Goal: Information Seeking & Learning: Learn about a topic

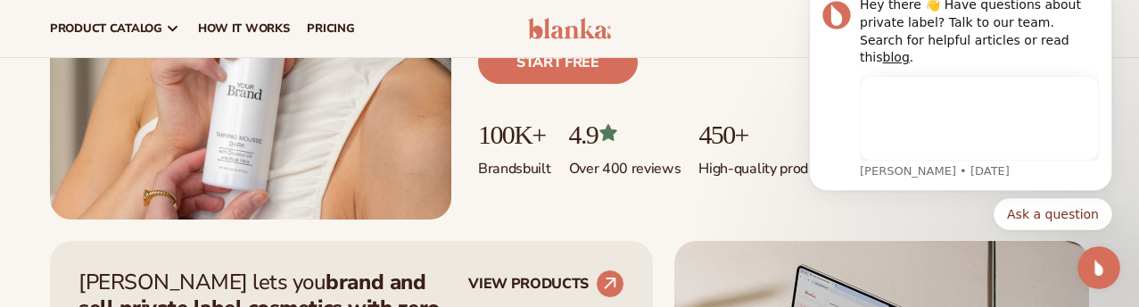
scroll to position [393, 0]
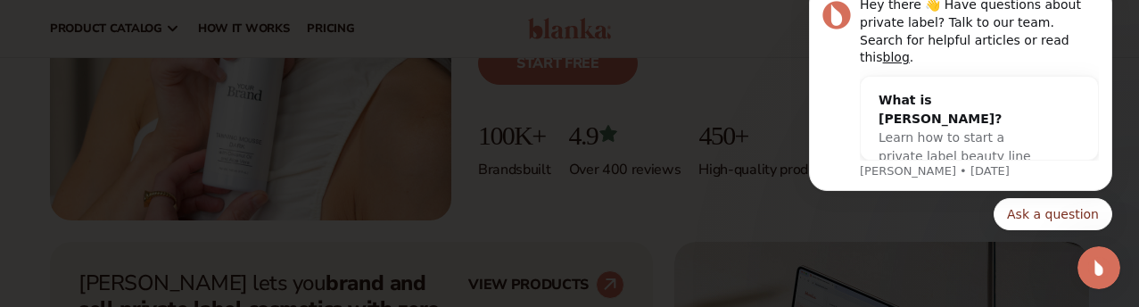
click at [923, 250] on body "Hey there 👋 Have questions about private label? Talk to our team. Search for he…" at bounding box center [960, 102] width 342 height 299
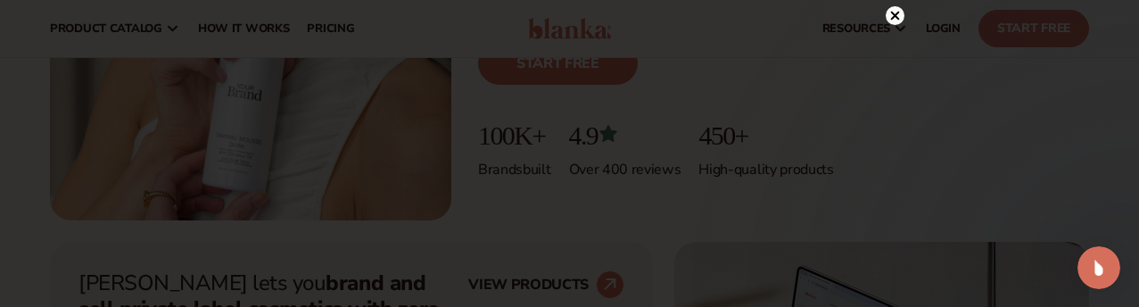
click at [891, 18] on circle at bounding box center [895, 15] width 19 height 19
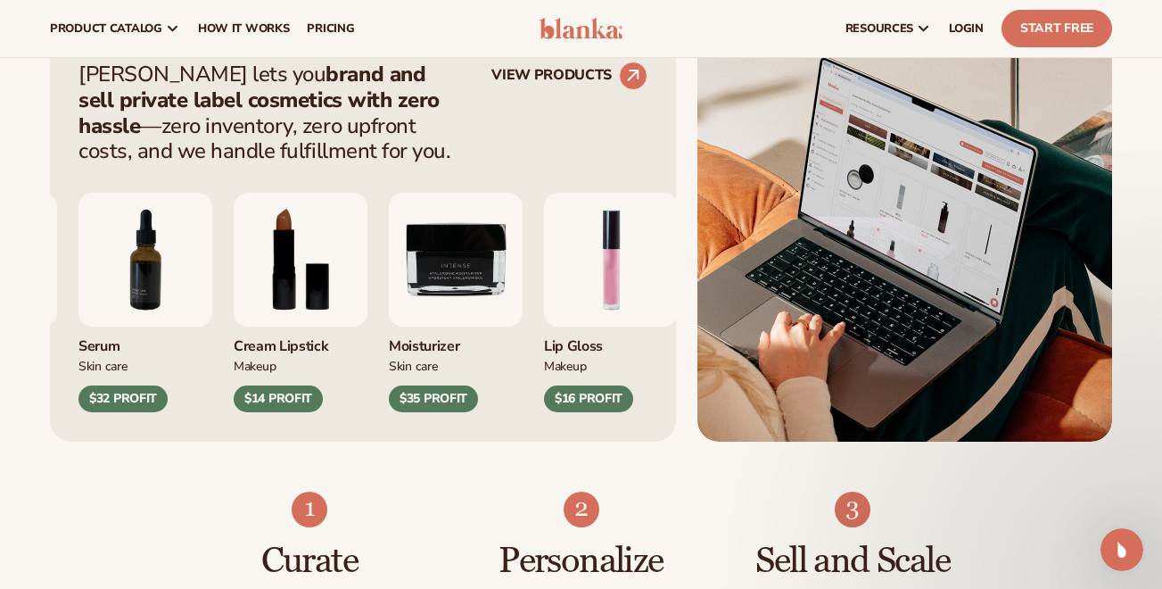
scroll to position [696, 0]
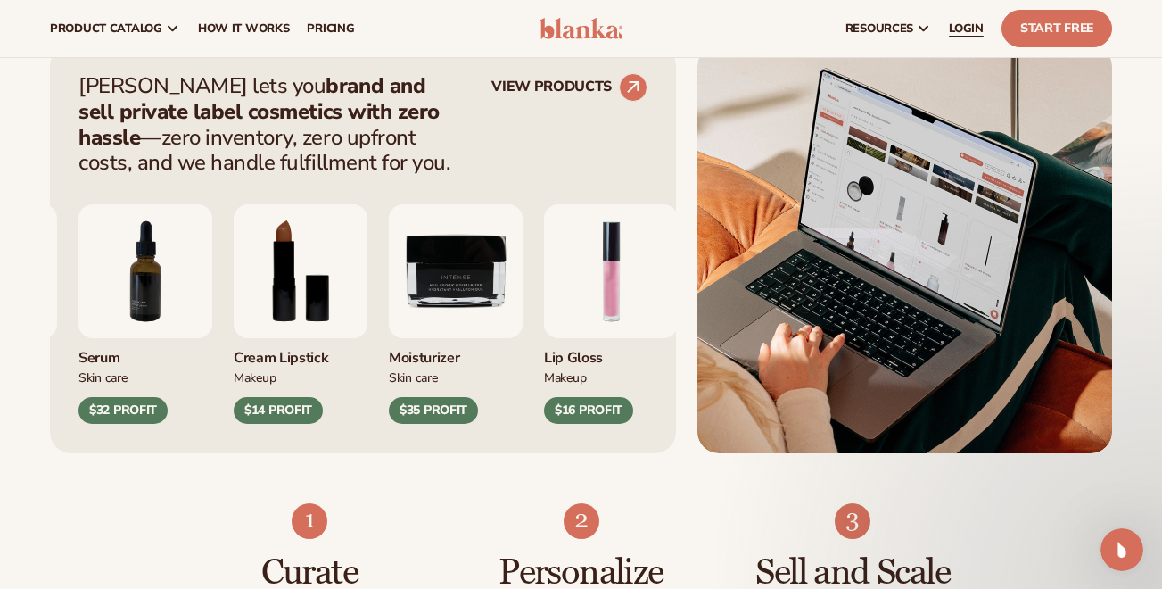
click at [965, 32] on span "LOGIN" at bounding box center [966, 28] width 35 height 14
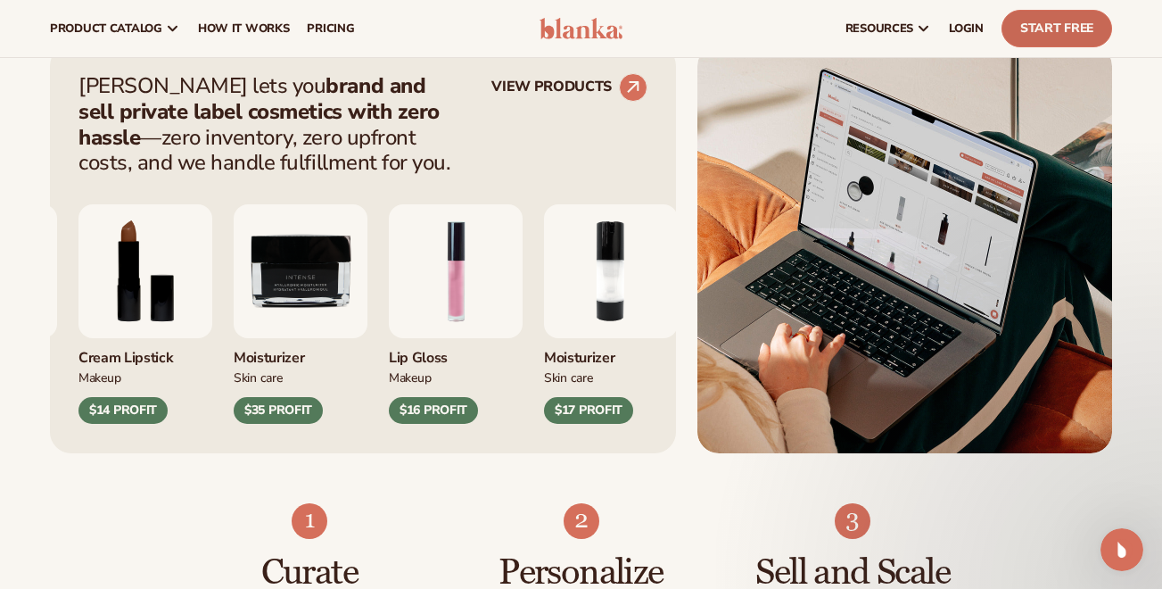
click at [1059, 34] on link "Start Free" at bounding box center [1056, 28] width 111 height 37
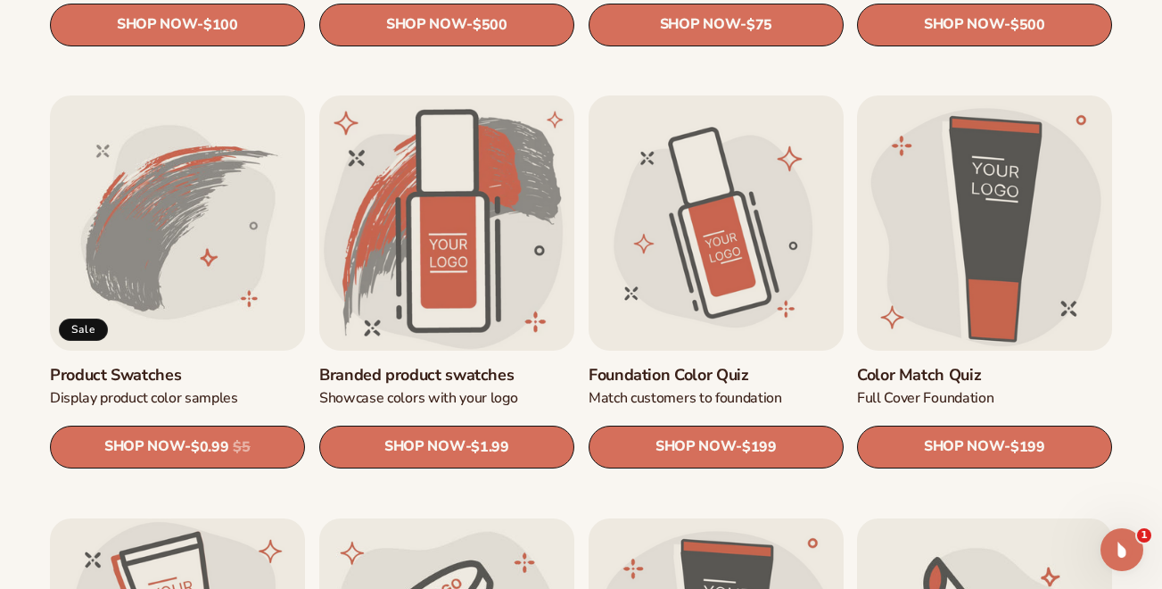
scroll to position [944, 0]
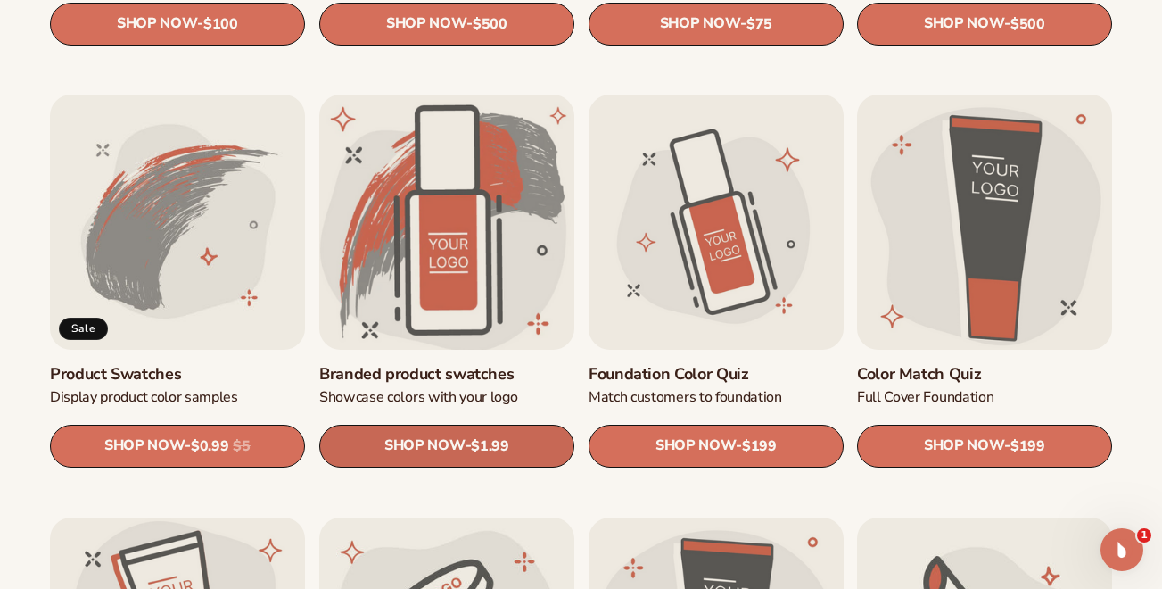
click at [454, 451] on span "SHOP NOW" at bounding box center [424, 446] width 80 height 17
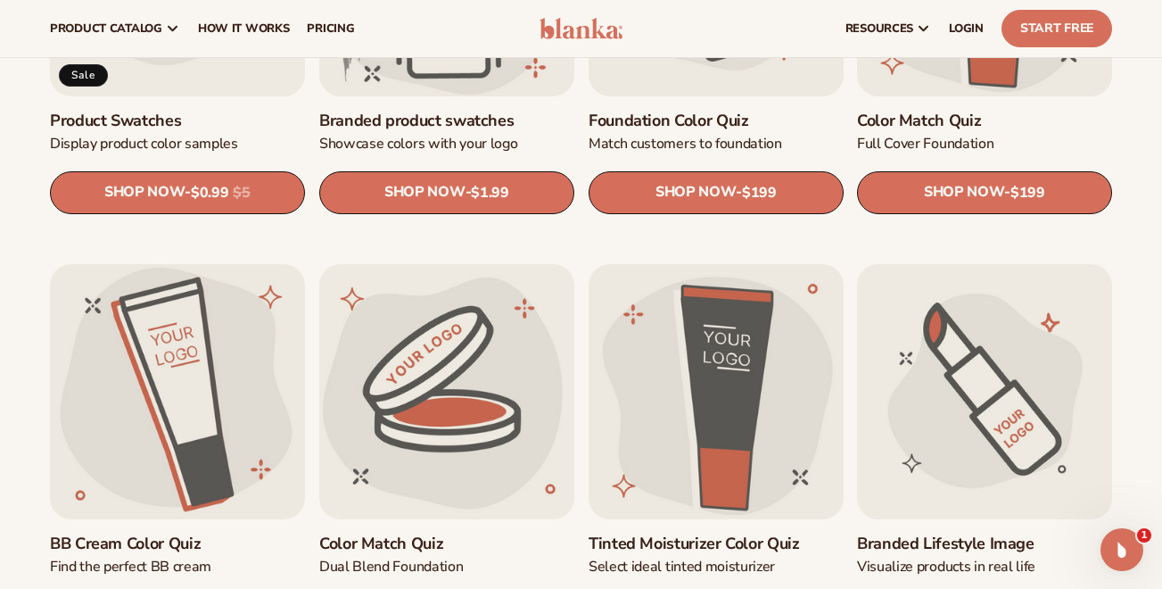
scroll to position [1196, 0]
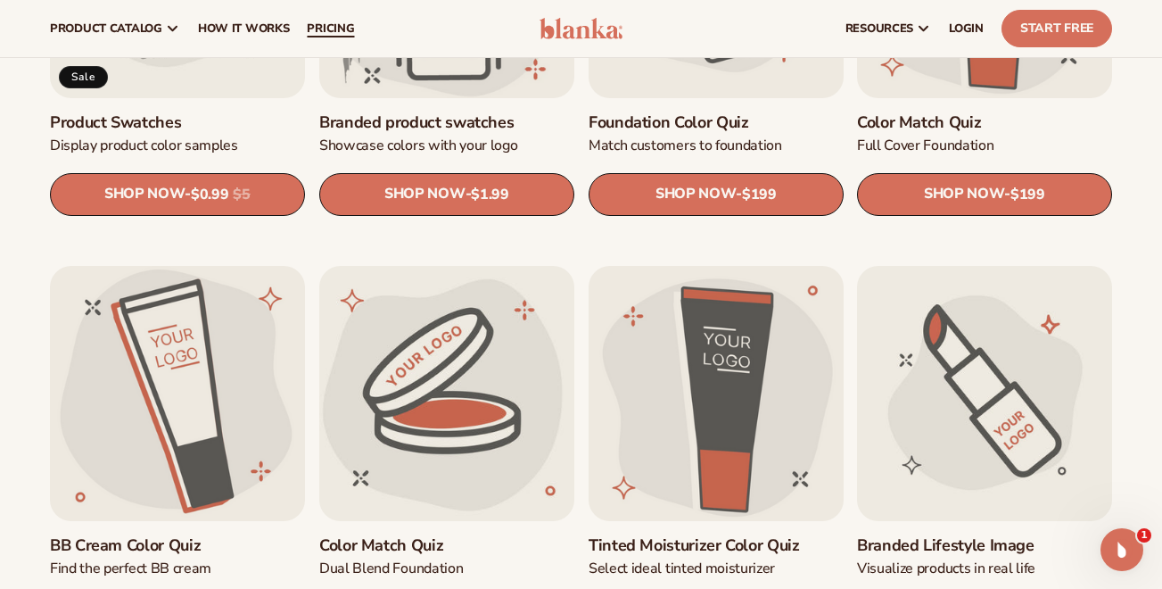
click at [332, 42] on link "pricing" at bounding box center [330, 28] width 65 height 57
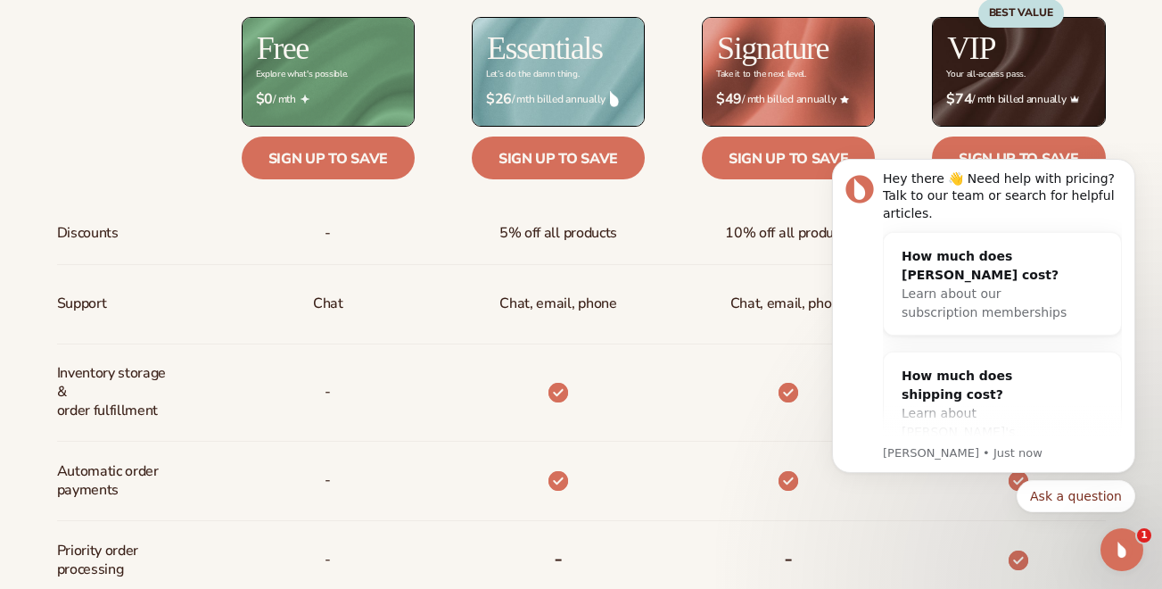
scroll to position [761, 0]
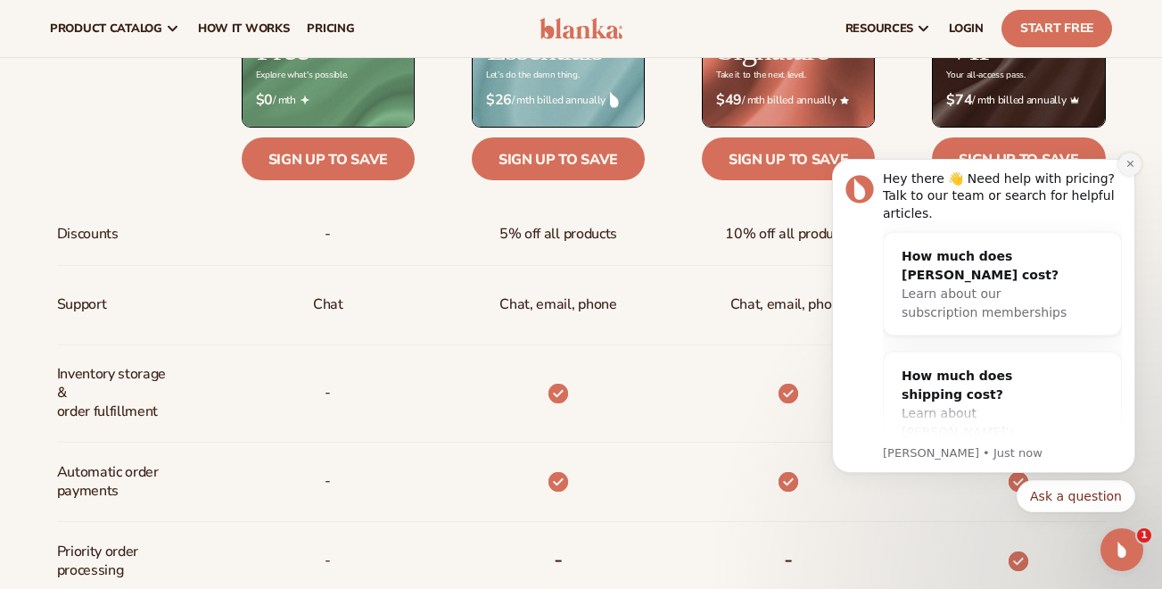
drag, startPoint x: 1135, startPoint y: 168, endPoint x: 1948, endPoint y: 268, distance: 819.4
click at [1135, 168] on button "Dismiss notification" at bounding box center [1129, 163] width 23 height 23
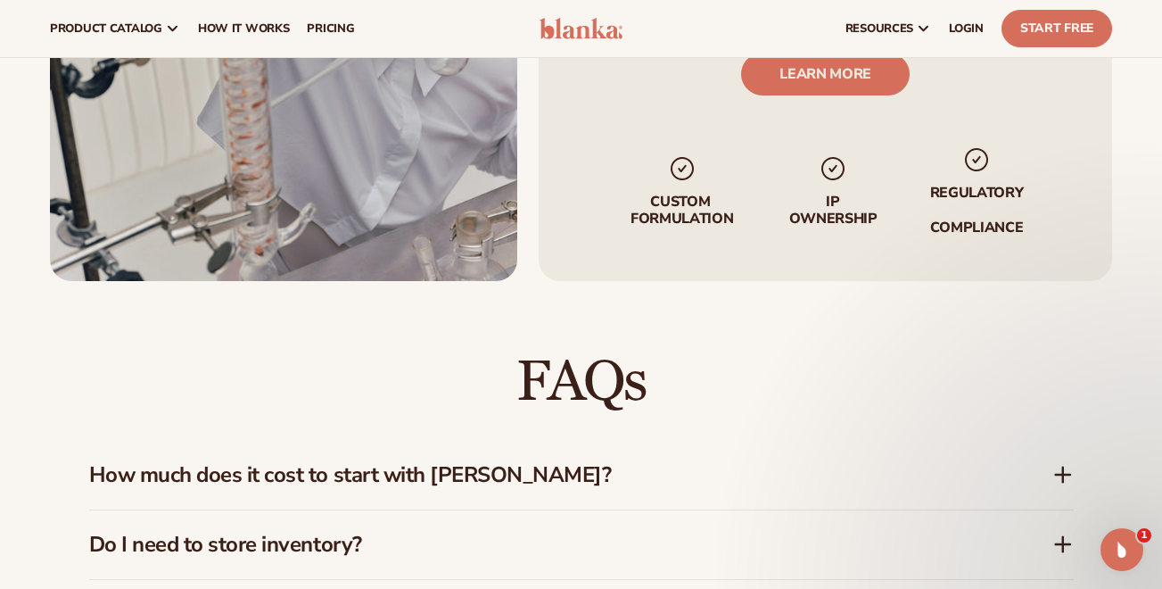
scroll to position [2217, 0]
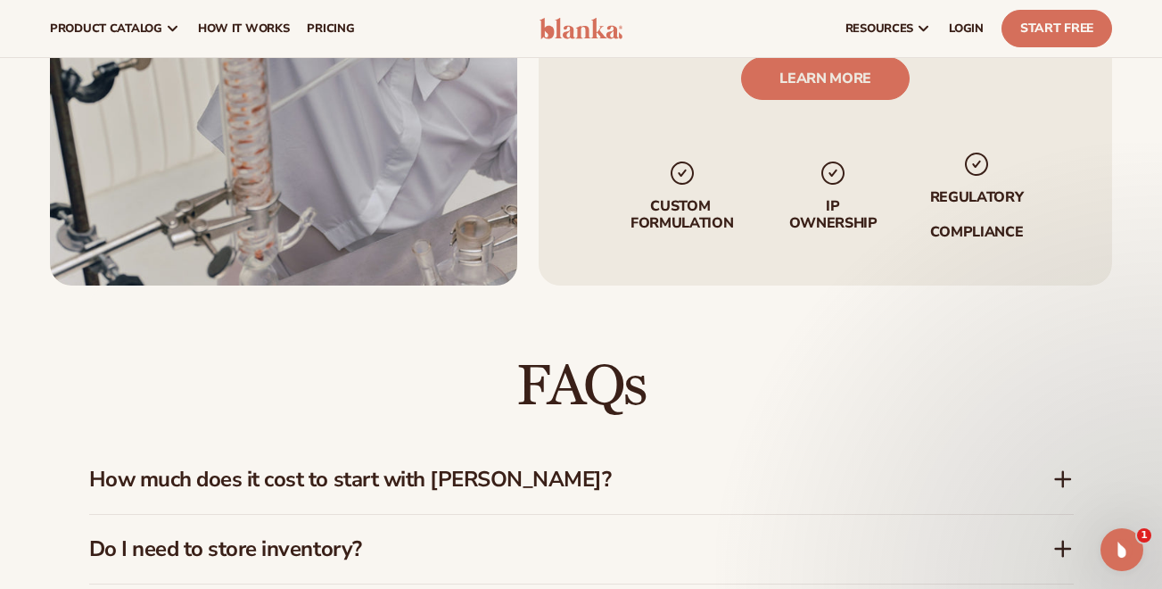
click at [1061, 468] on icon at bounding box center [1062, 478] width 21 height 21
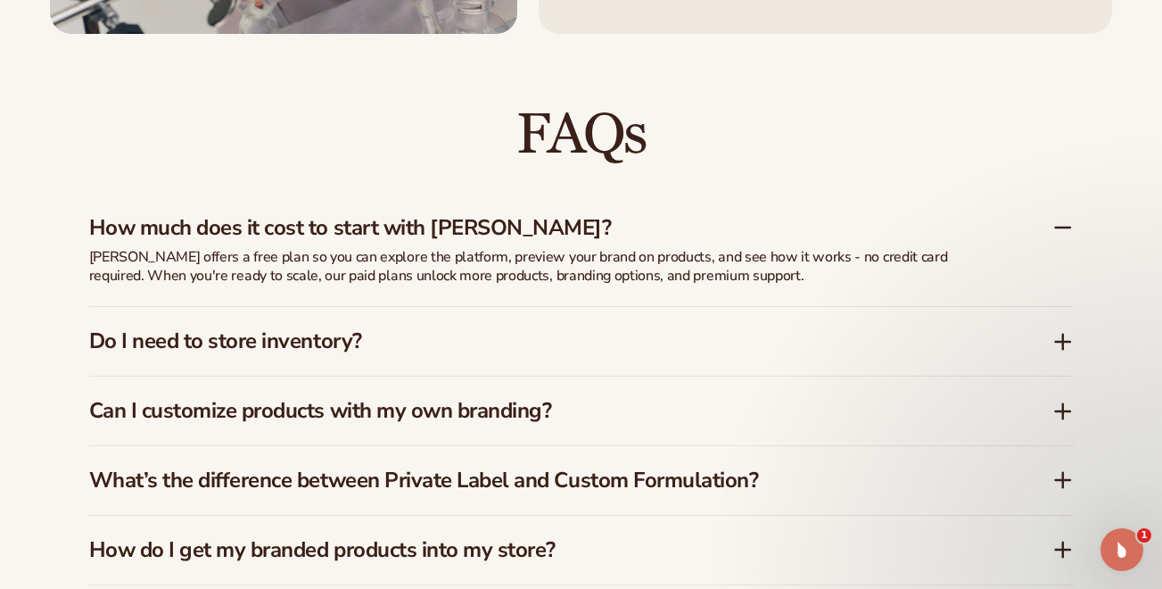
scroll to position [2476, 0]
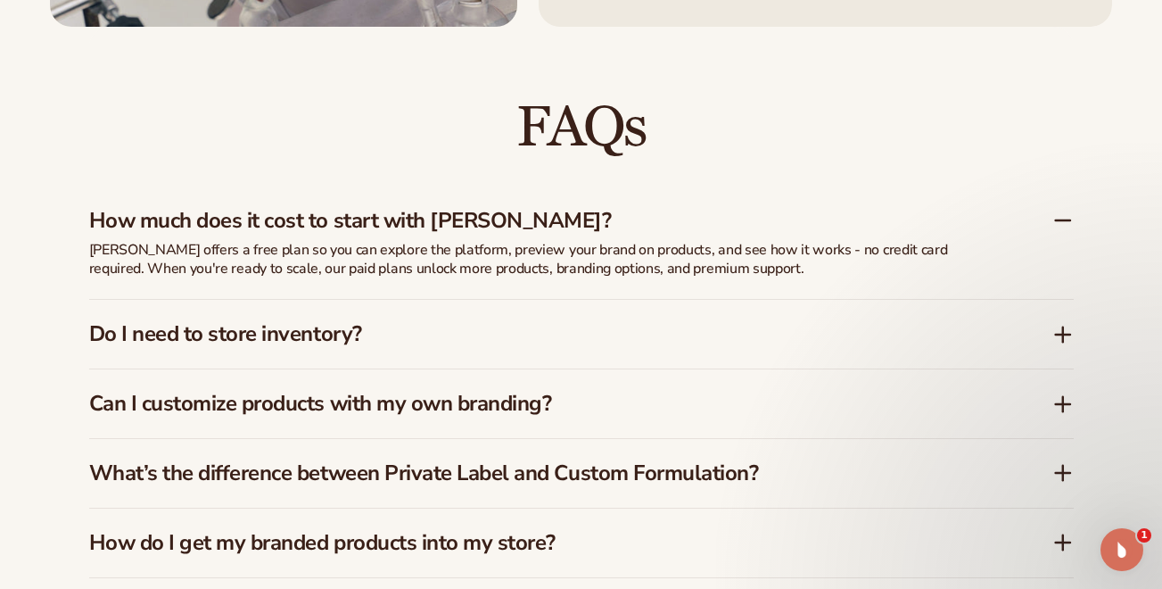
click at [1067, 462] on icon at bounding box center [1062, 472] width 21 height 21
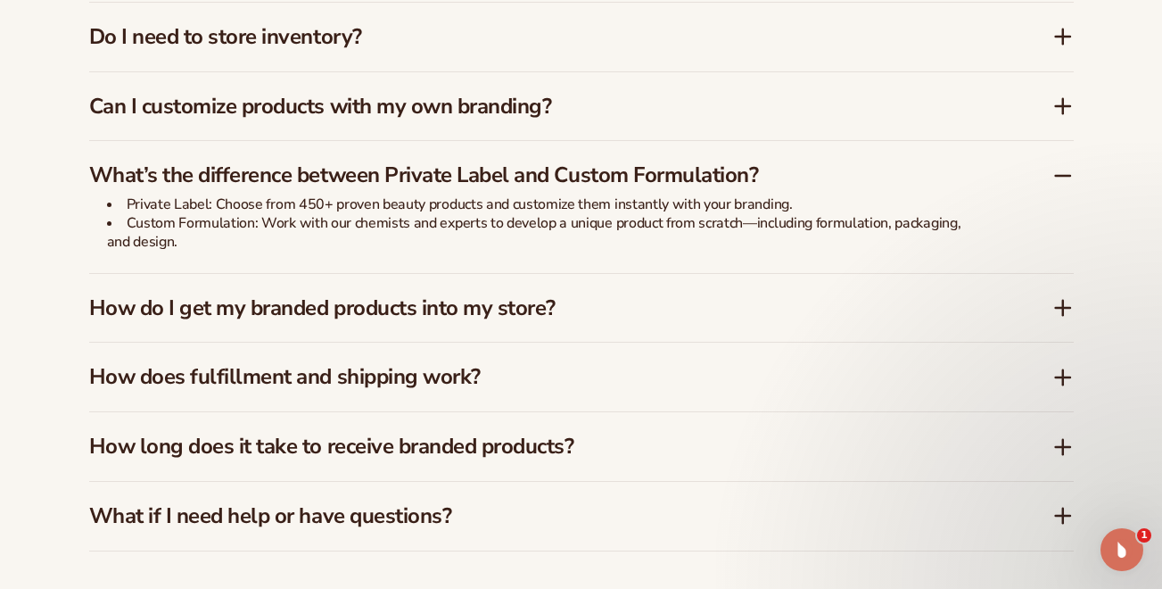
scroll to position [2731, 0]
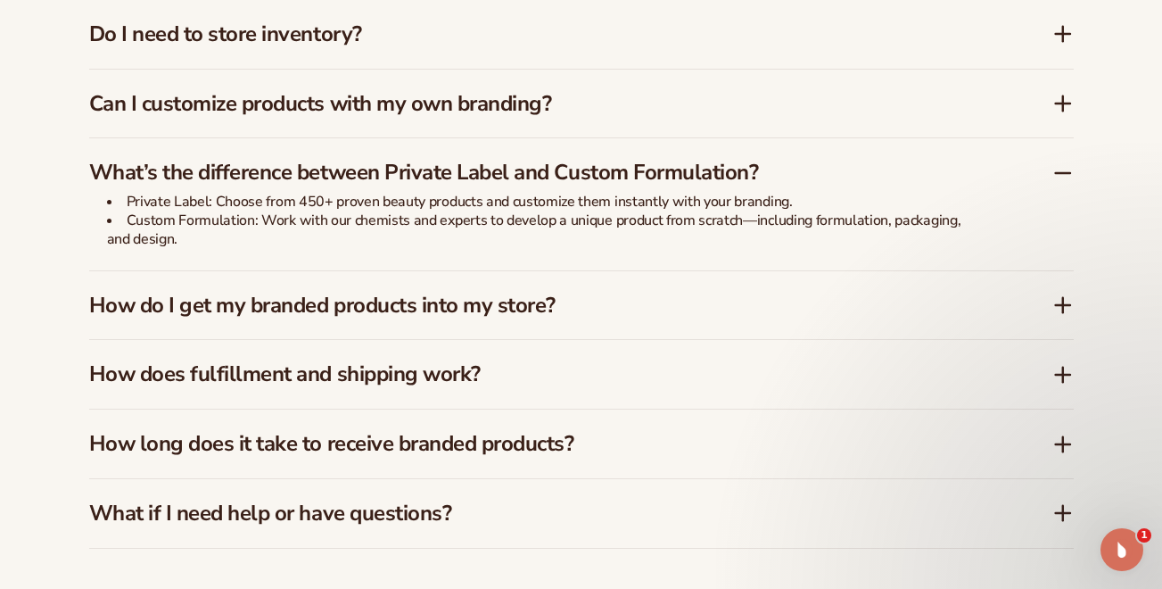
click at [1065, 305] on icon at bounding box center [1063, 305] width 14 height 0
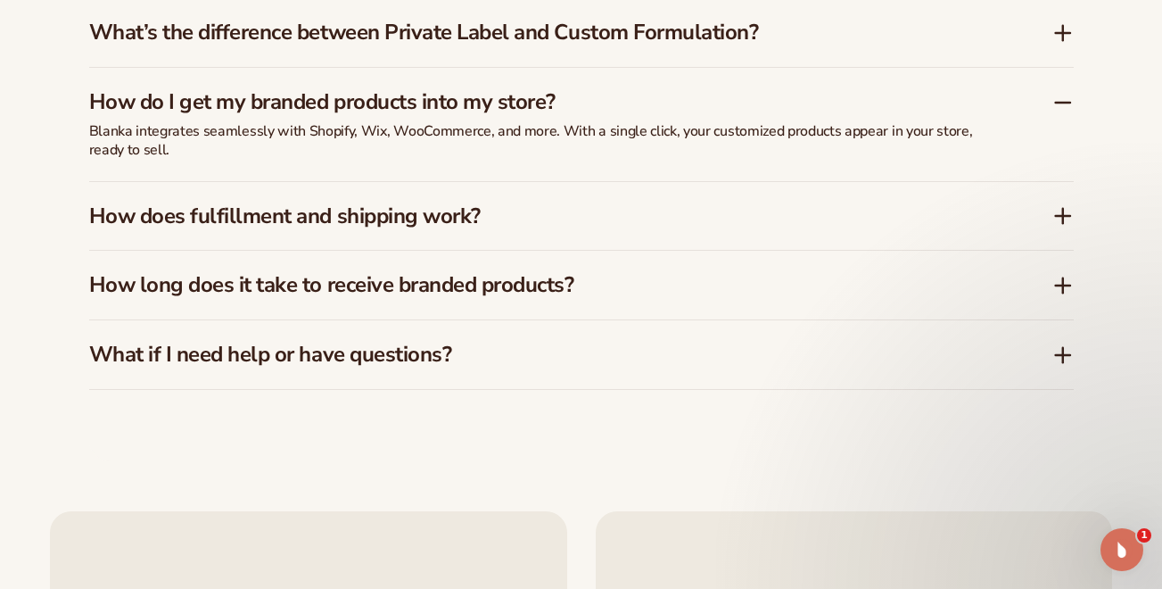
scroll to position [2876, 0]
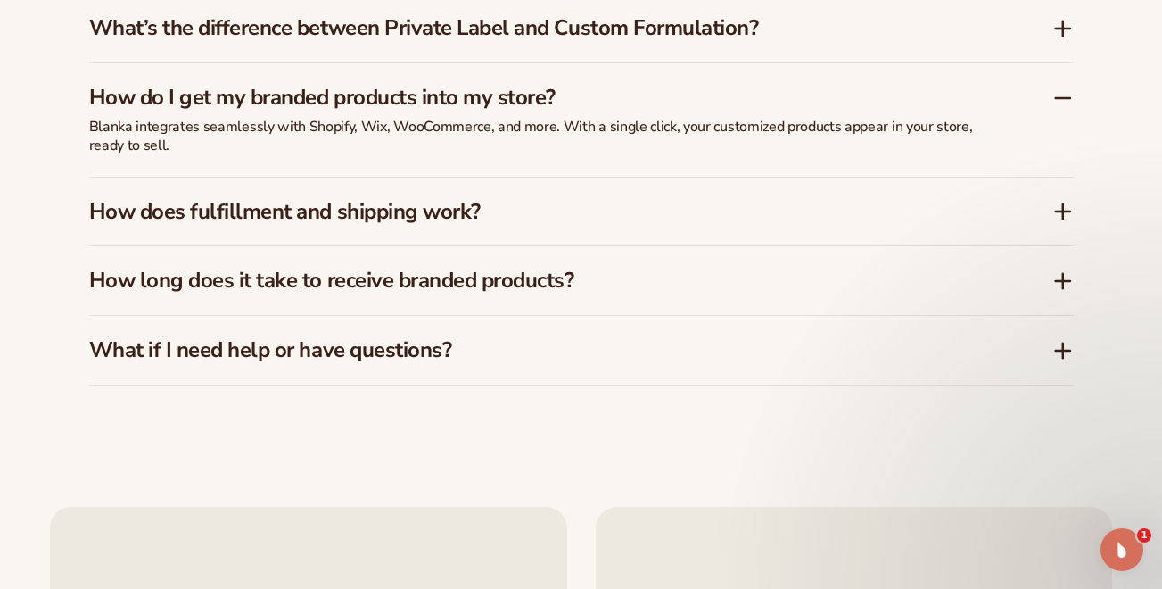
click at [1057, 203] on div "How does fulfillment and shipping work?" at bounding box center [581, 211] width 984 height 69
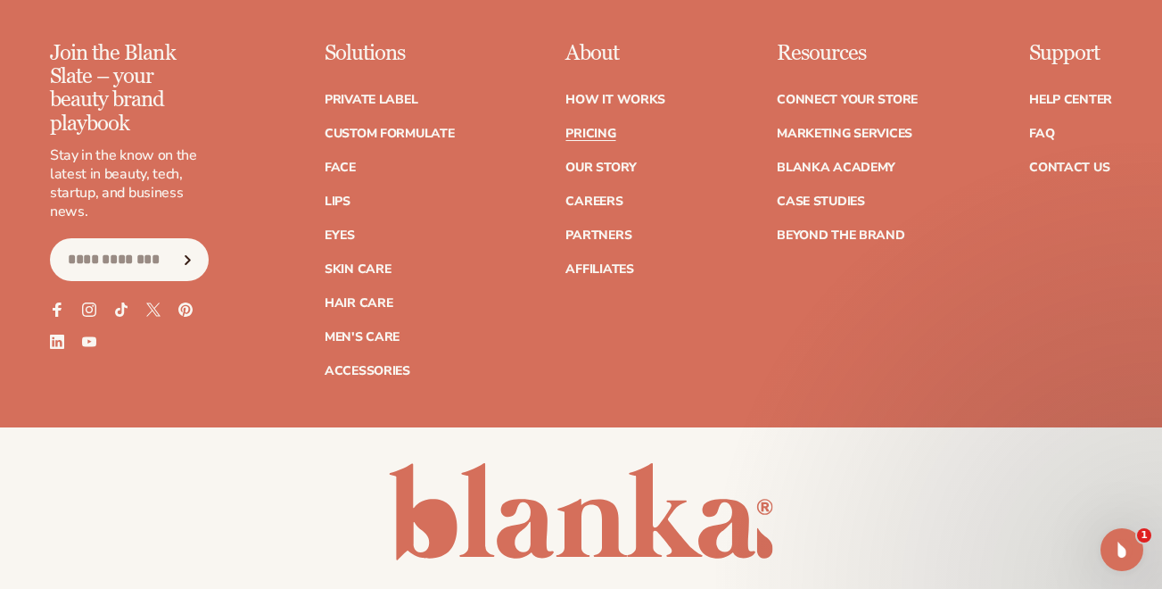
scroll to position [3777, 0]
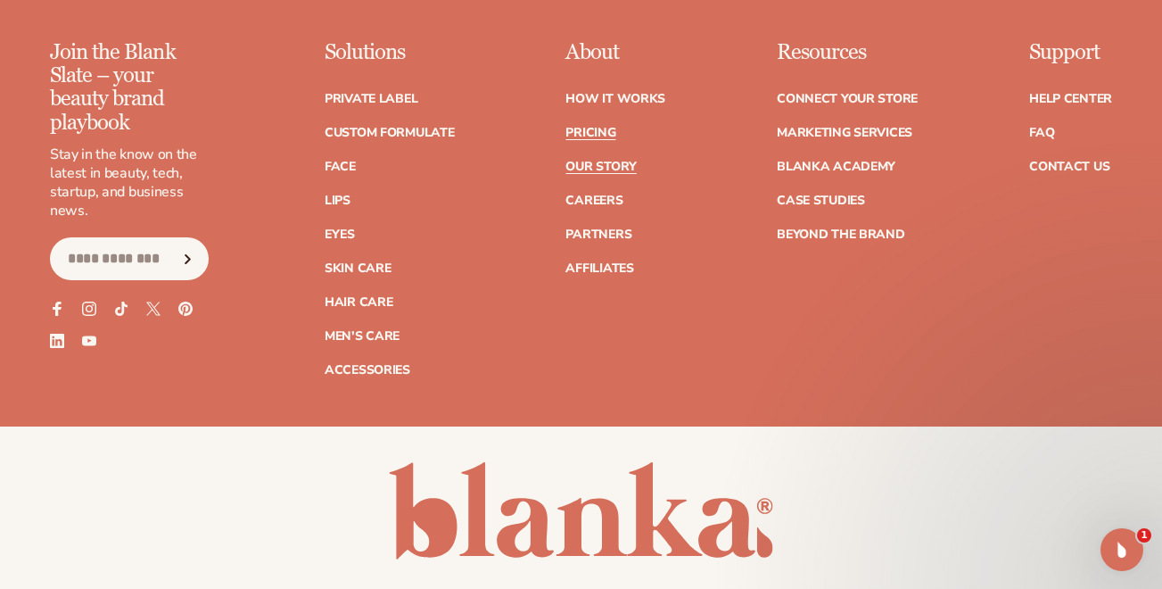
click at [597, 161] on link "Our Story" at bounding box center [600, 167] width 70 height 12
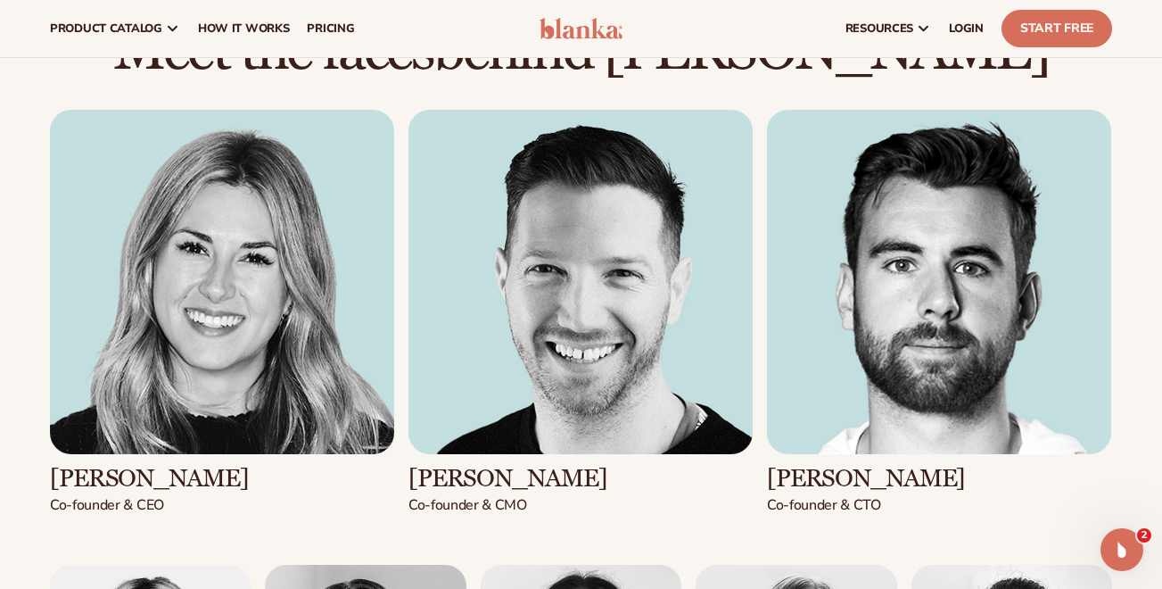
scroll to position [1755, 0]
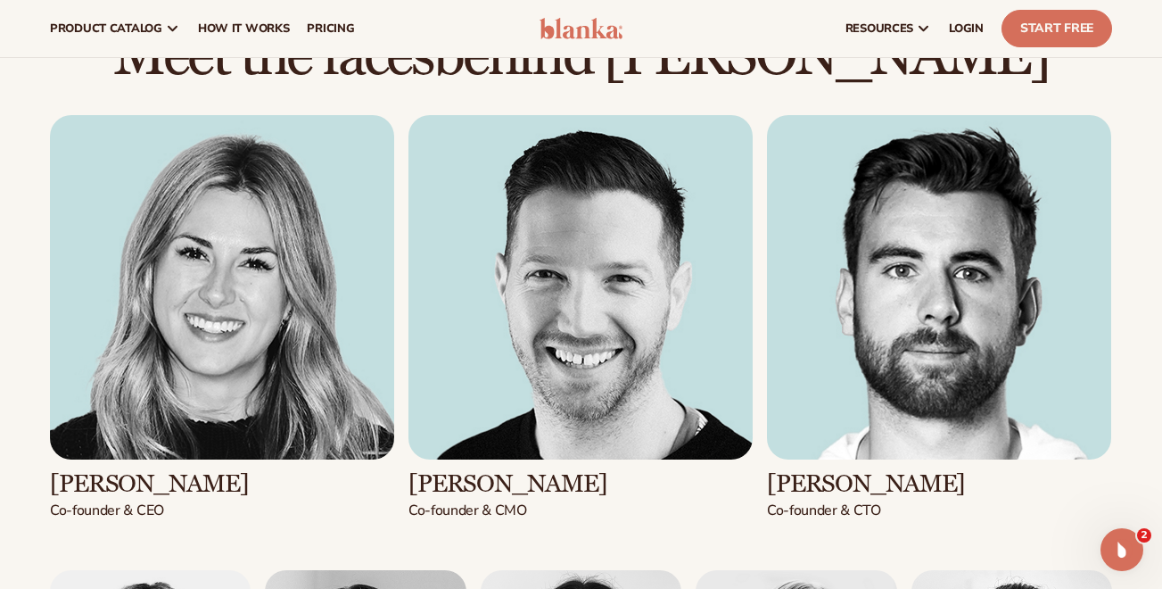
click at [153, 263] on img at bounding box center [222, 287] width 344 height 344
click at [109, 470] on h3 "Kaylee Lieffers" at bounding box center [222, 484] width 344 height 28
